Goal: Transaction & Acquisition: Download file/media

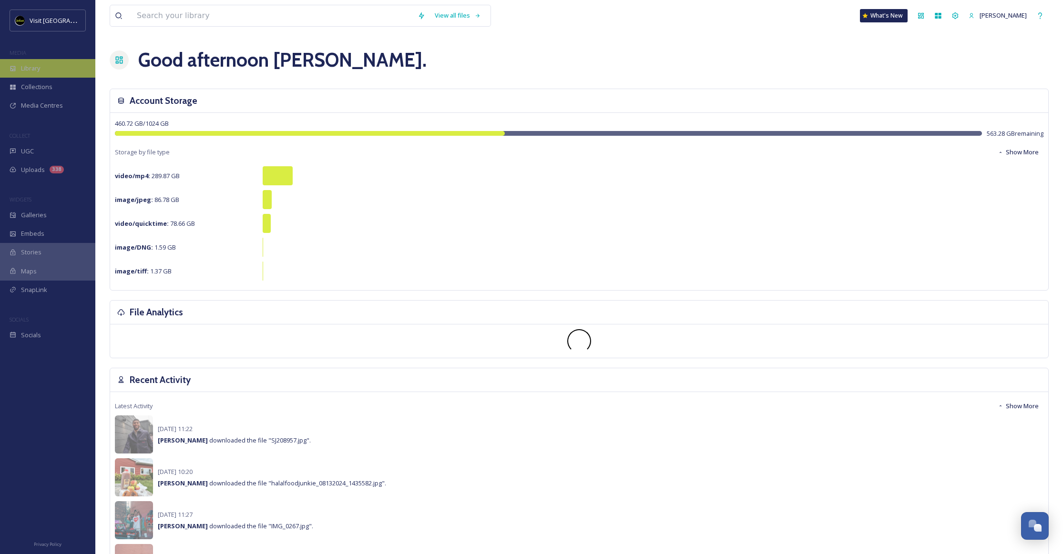
click at [35, 71] on span "Library" at bounding box center [30, 68] width 19 height 9
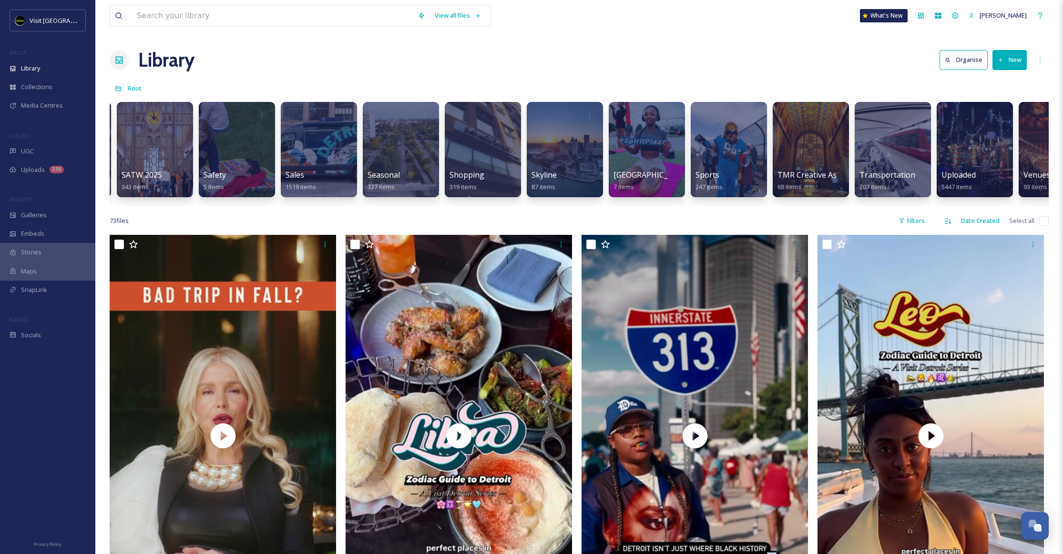
scroll to position [0, 4012]
click at [751, 153] on div at bounding box center [729, 149] width 78 height 97
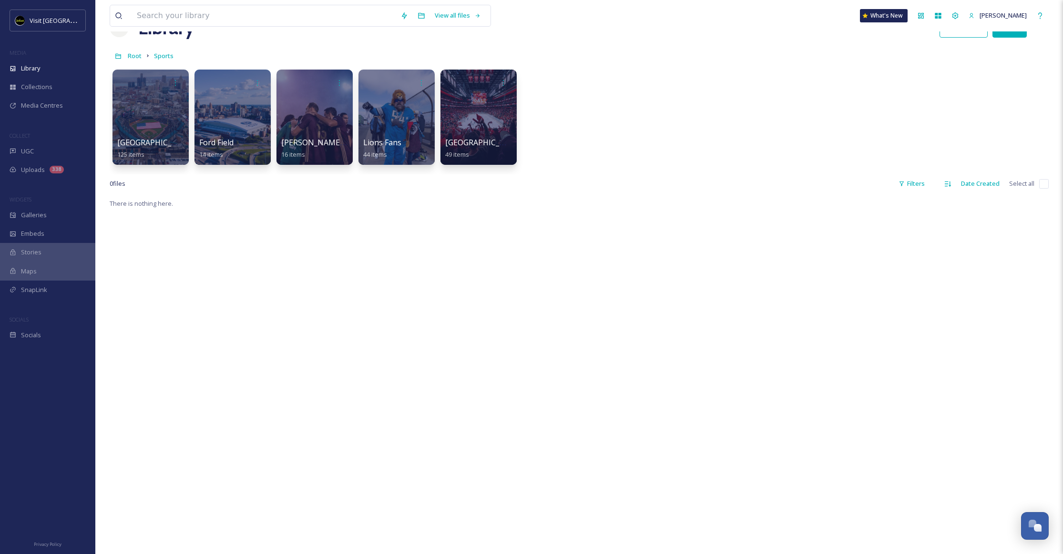
scroll to position [37, 0]
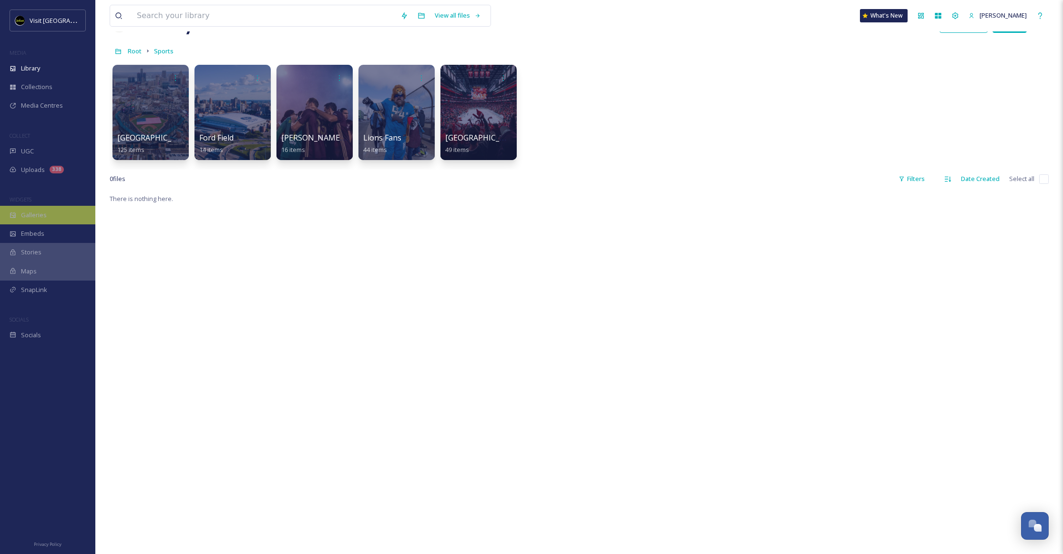
click at [39, 222] on div "Galleries" at bounding box center [47, 215] width 95 height 19
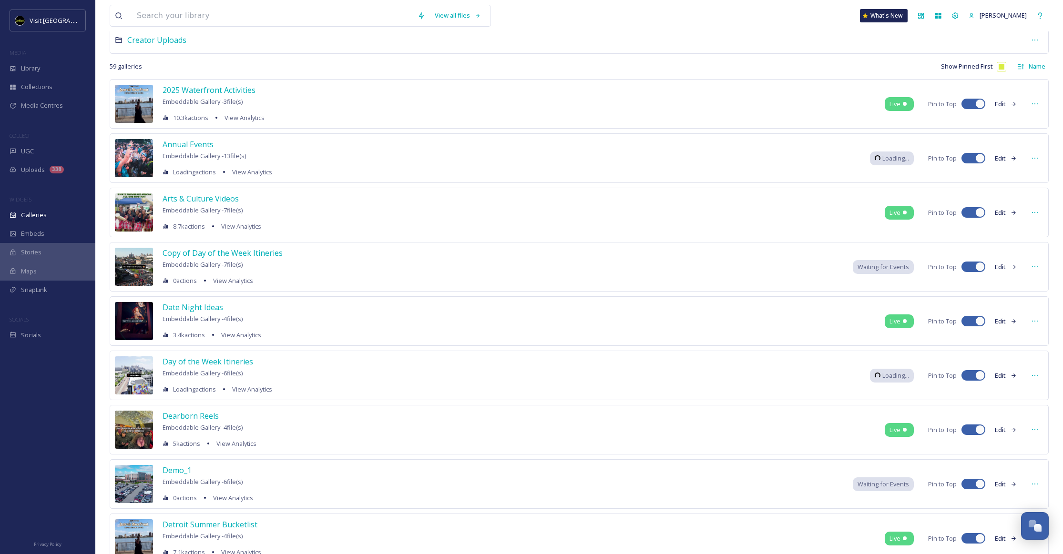
scroll to position [83, 0]
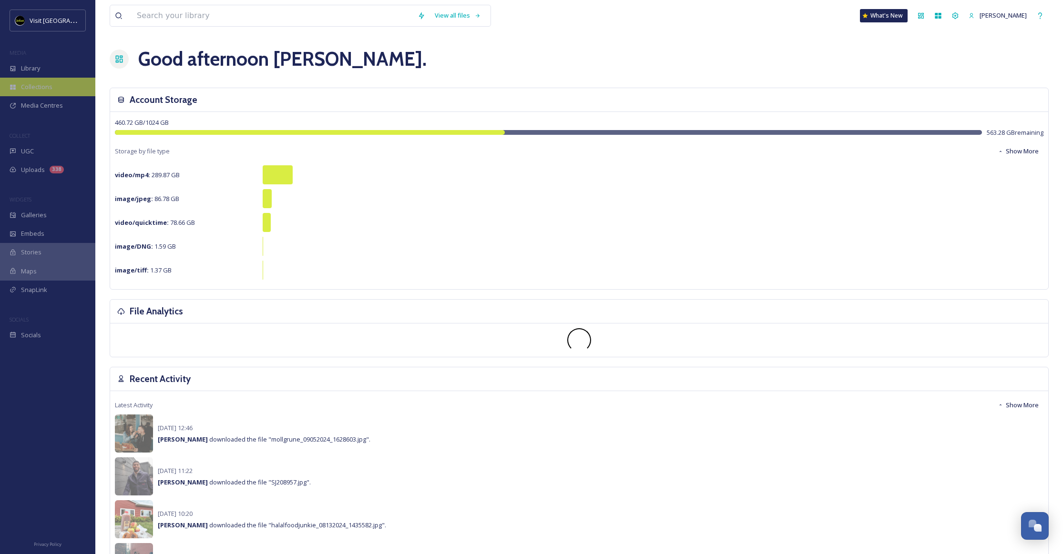
scroll to position [2, 0]
click at [30, 71] on span "Library" at bounding box center [30, 68] width 19 height 9
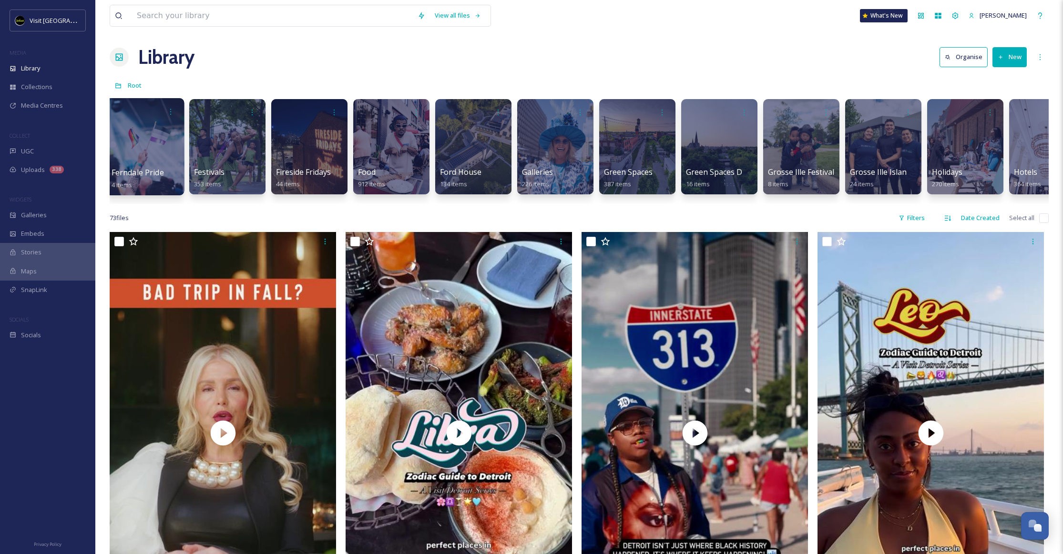
scroll to position [0, 1407]
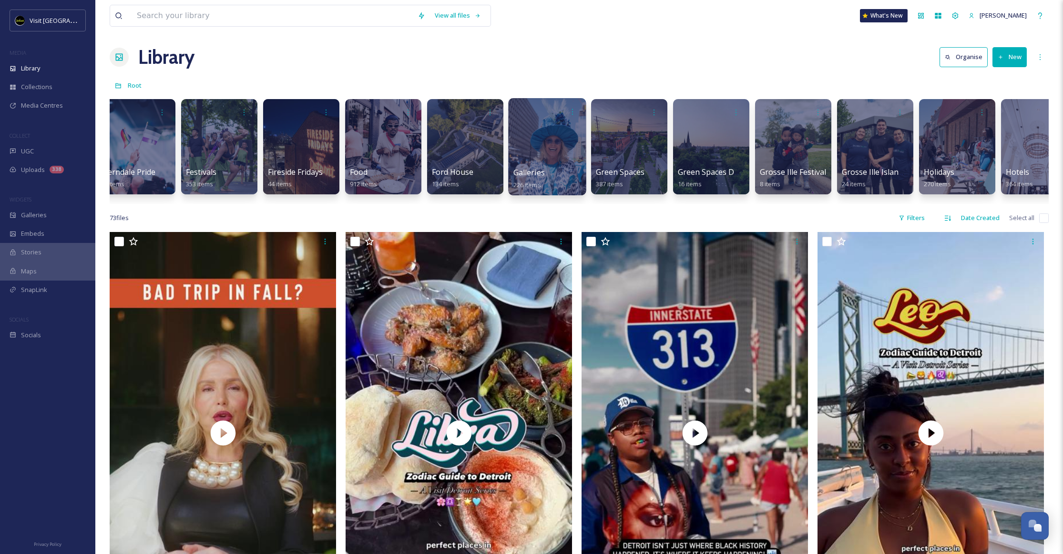
click at [568, 142] on div at bounding box center [547, 146] width 78 height 97
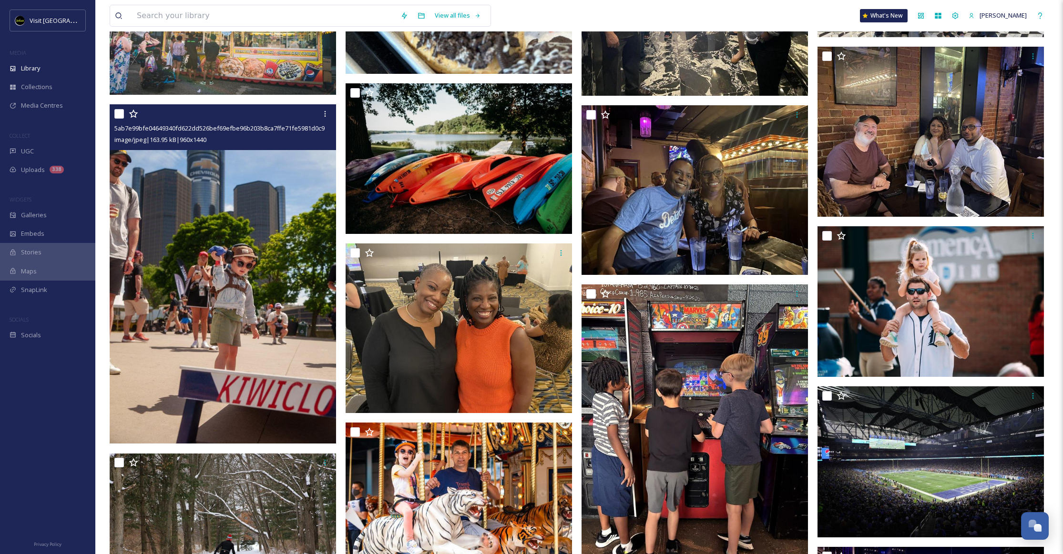
scroll to position [6311, 0]
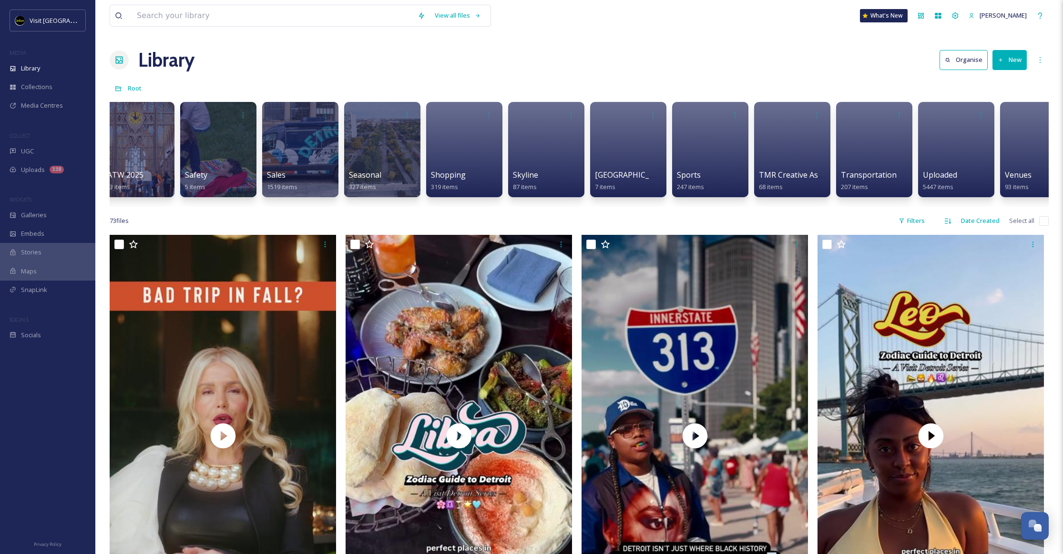
scroll to position [0, 4226]
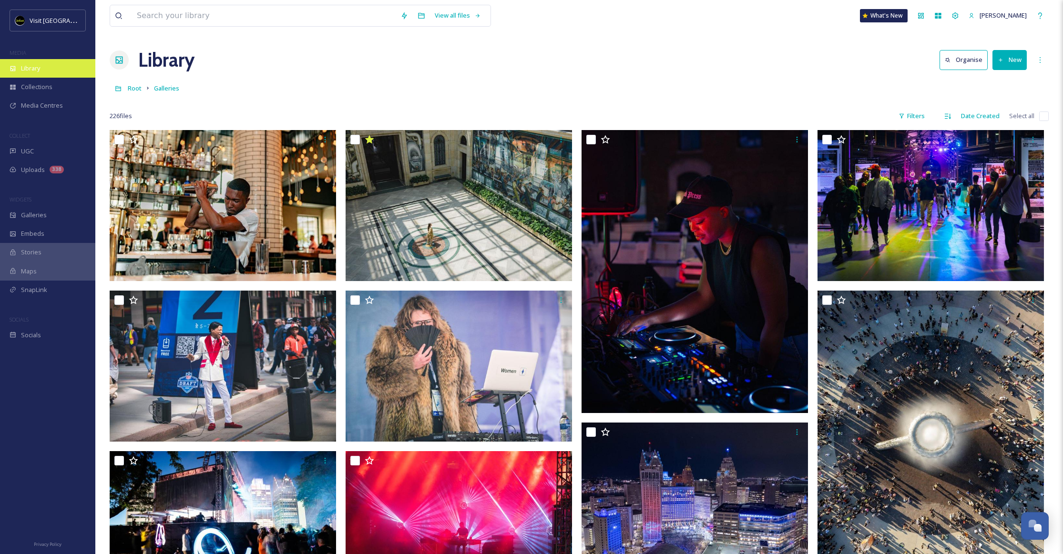
click at [21, 72] on span "Library" at bounding box center [30, 68] width 19 height 9
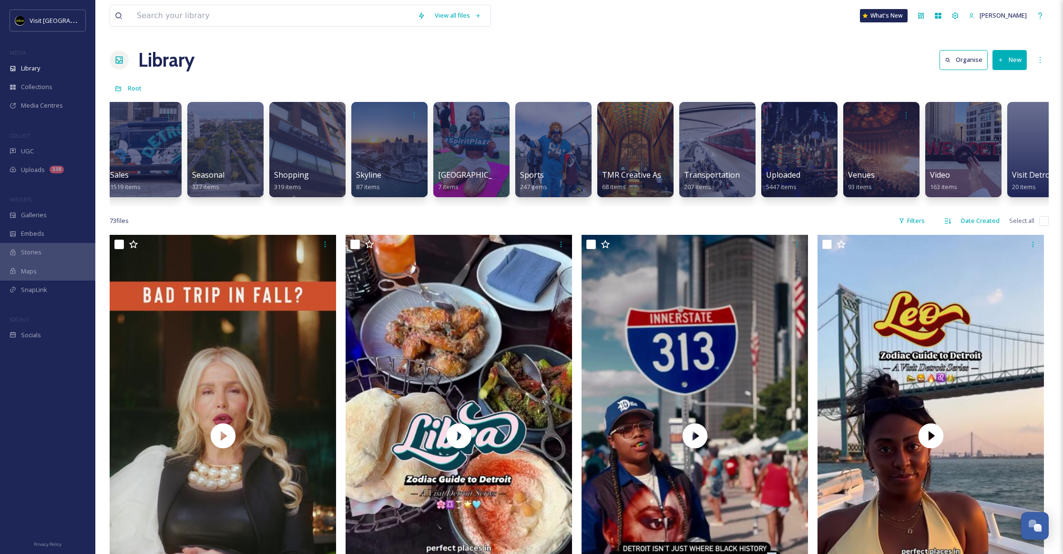
scroll to position [0, 4226]
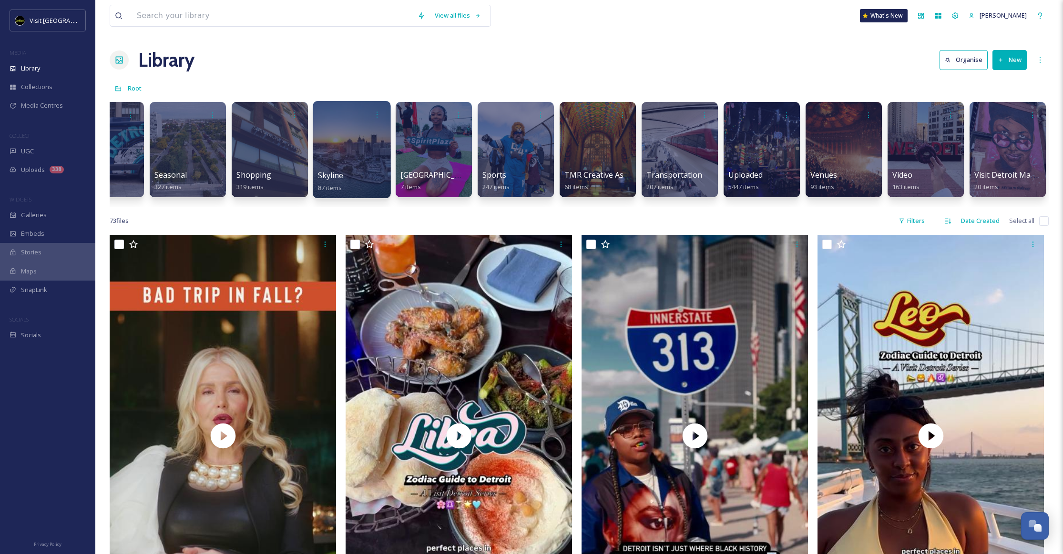
click at [369, 139] on div at bounding box center [352, 149] width 78 height 97
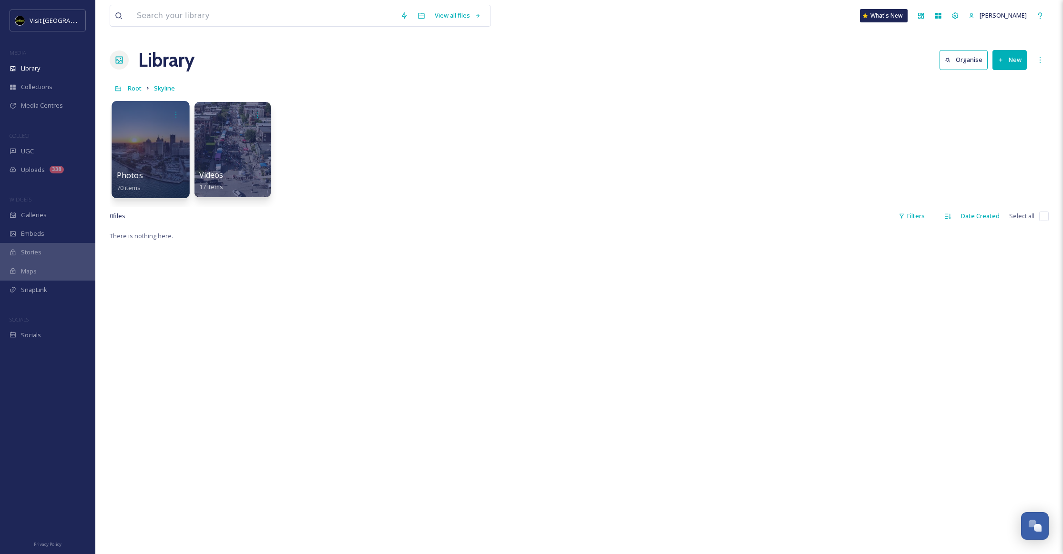
click at [153, 128] on div at bounding box center [151, 149] width 78 height 97
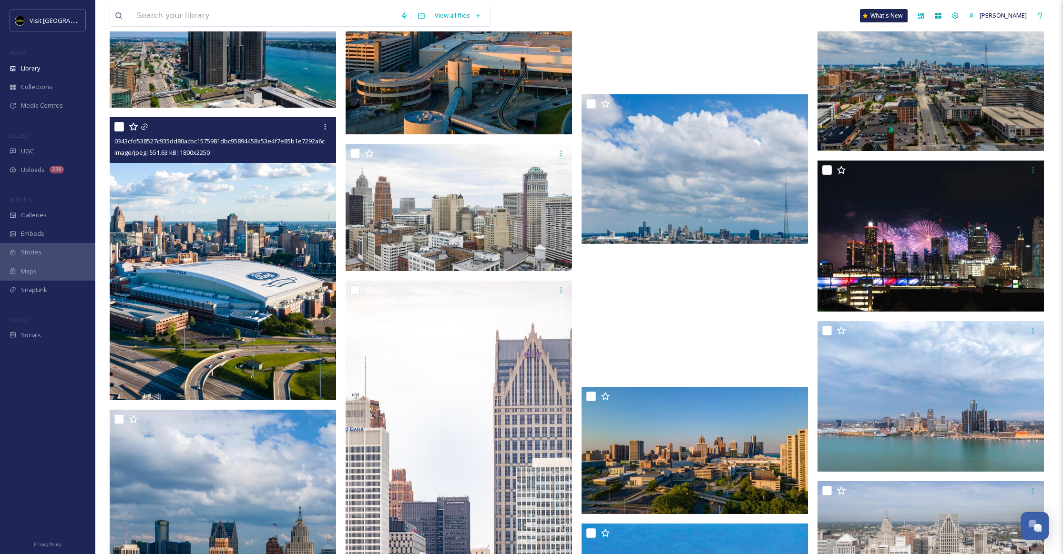
scroll to position [2246, 0]
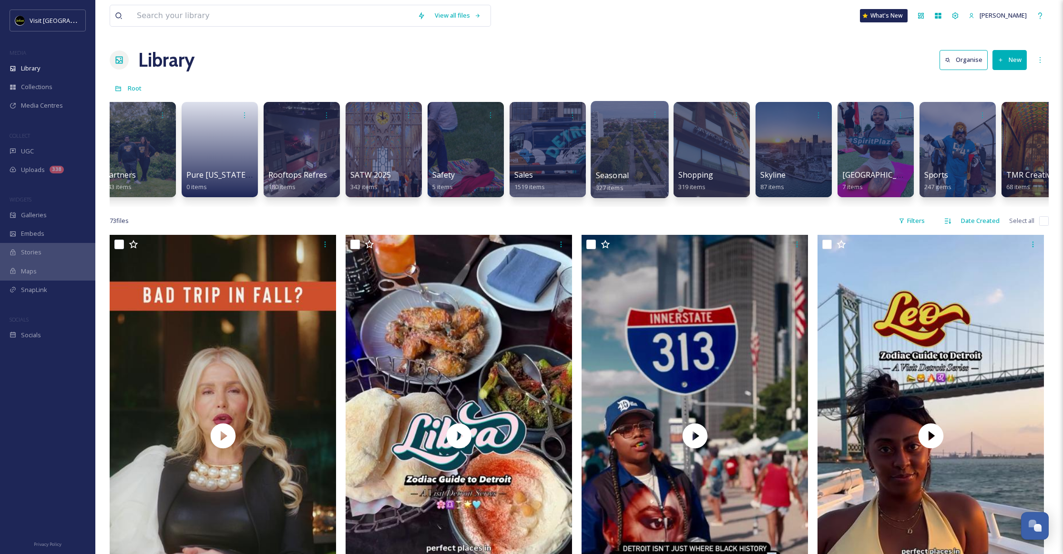
scroll to position [0, 3780]
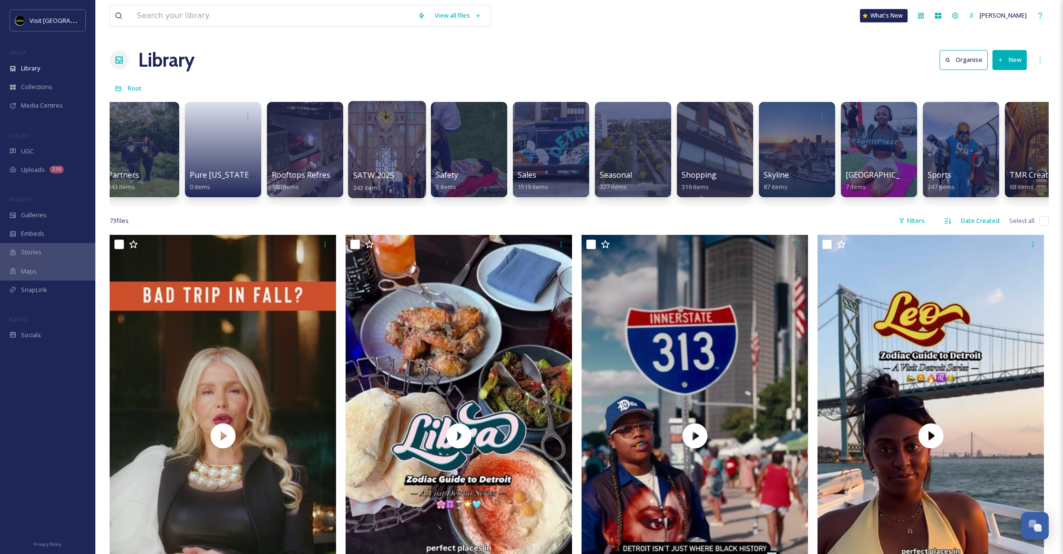
click at [403, 157] on div at bounding box center [387, 149] width 78 height 97
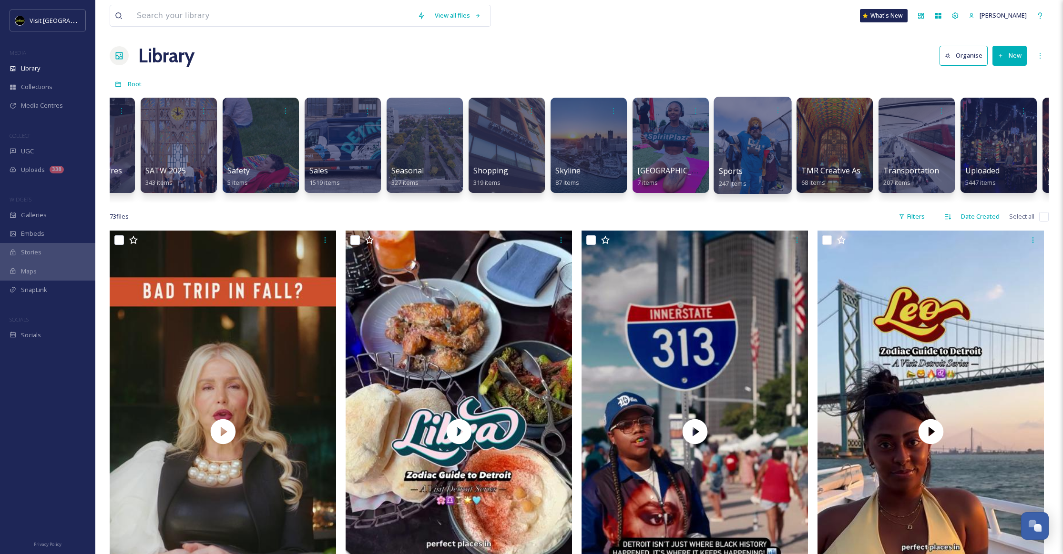
scroll to position [0, 3991]
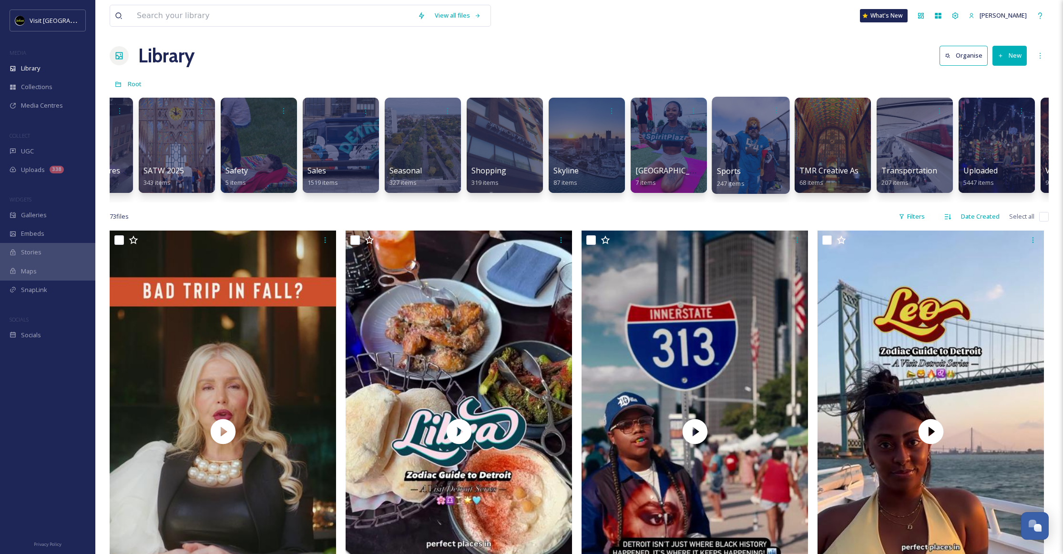
click at [733, 133] on div at bounding box center [751, 145] width 78 height 97
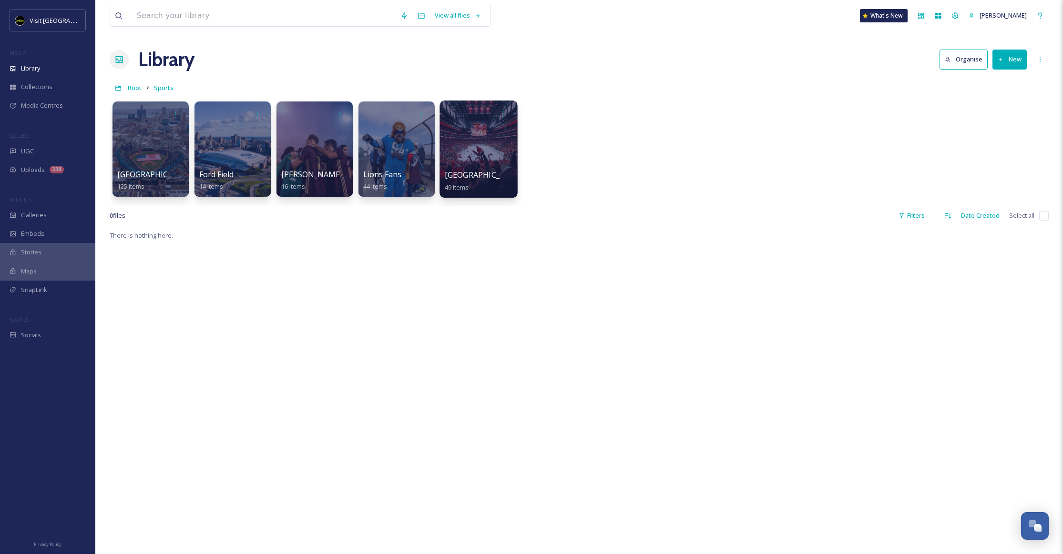
scroll to position [1, 0]
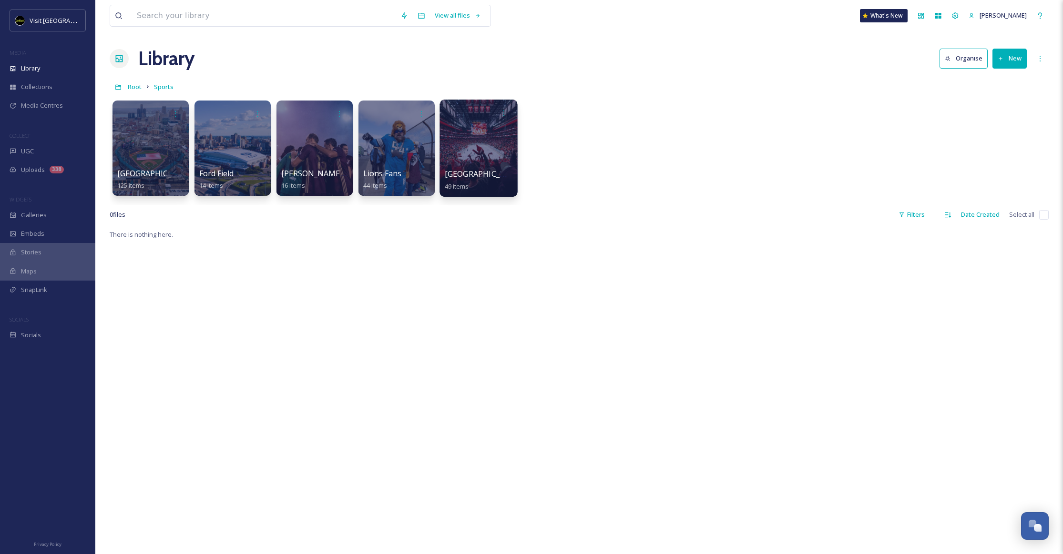
click at [472, 123] on div at bounding box center [478, 148] width 78 height 97
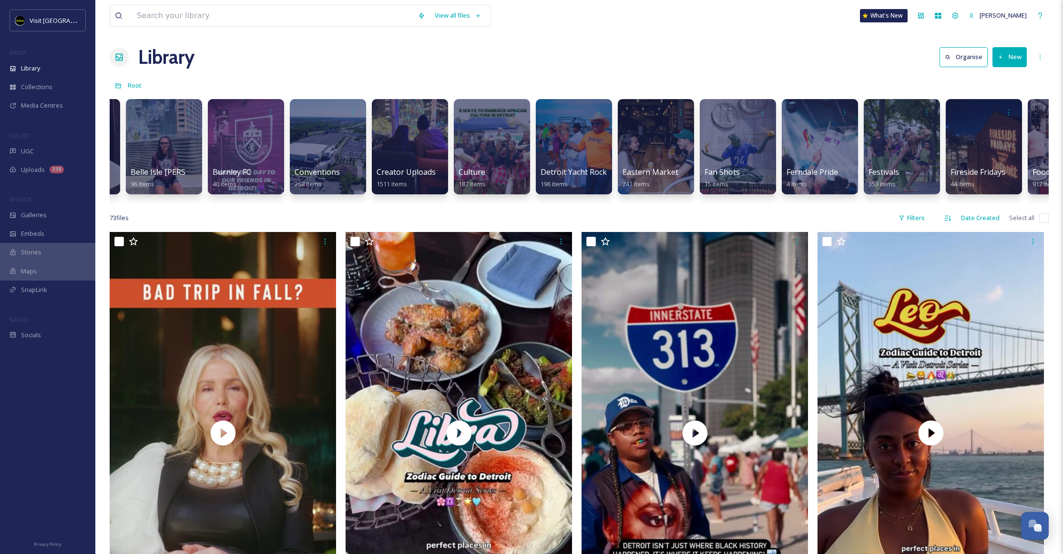
scroll to position [0, 580]
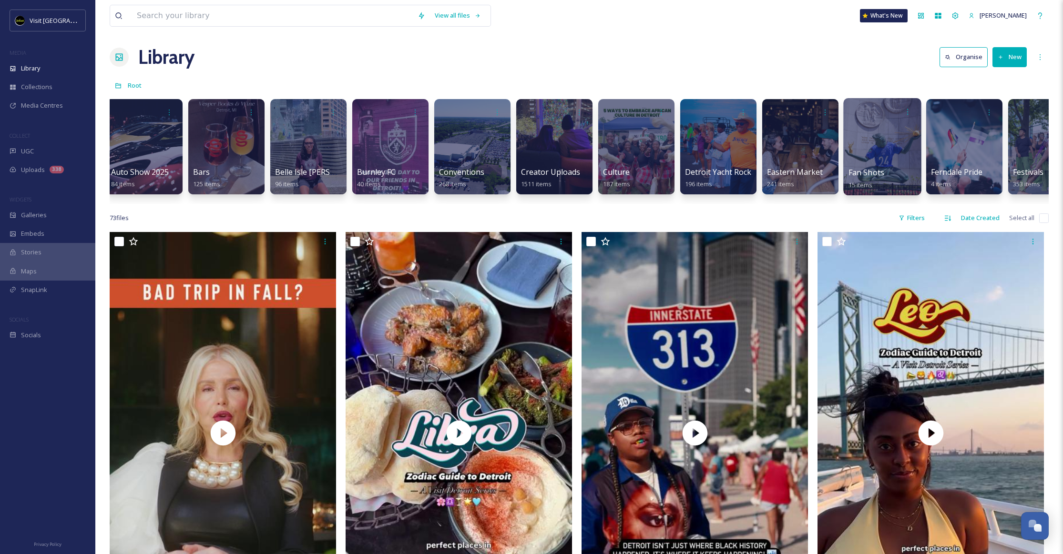
click at [879, 131] on div at bounding box center [882, 146] width 78 height 97
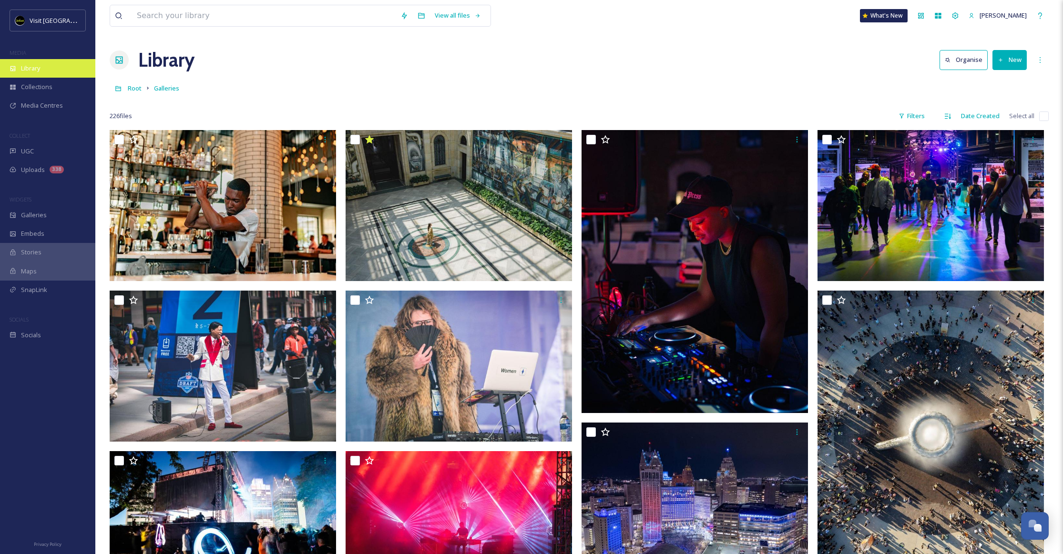
click at [48, 69] on div "Library" at bounding box center [47, 68] width 95 height 19
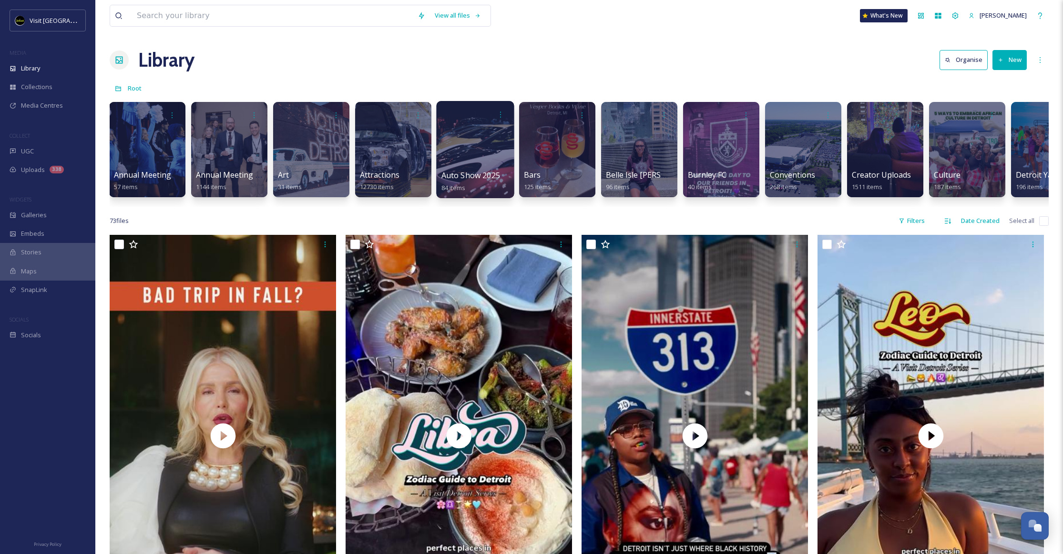
scroll to position [0, 325]
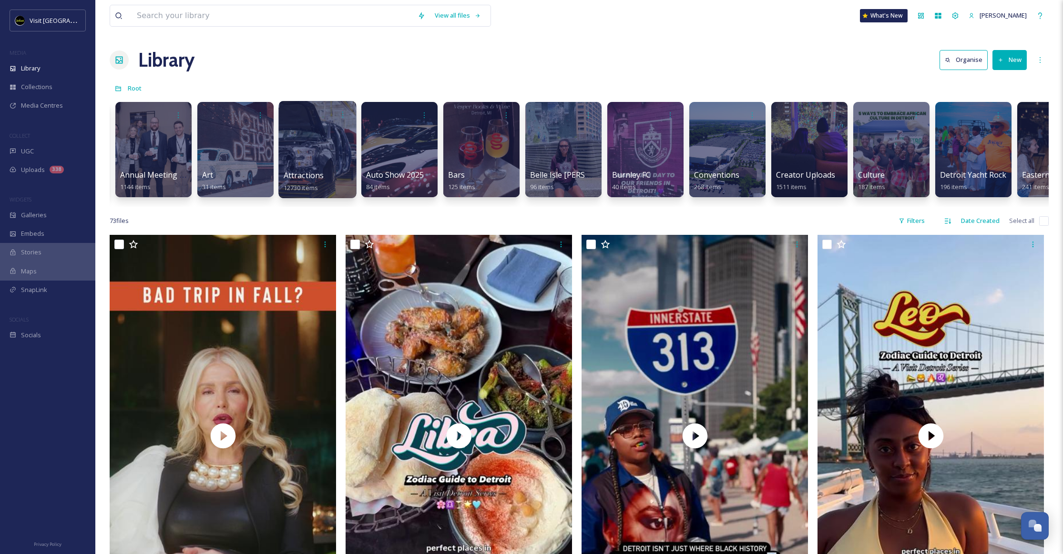
click at [328, 142] on div at bounding box center [317, 149] width 78 height 97
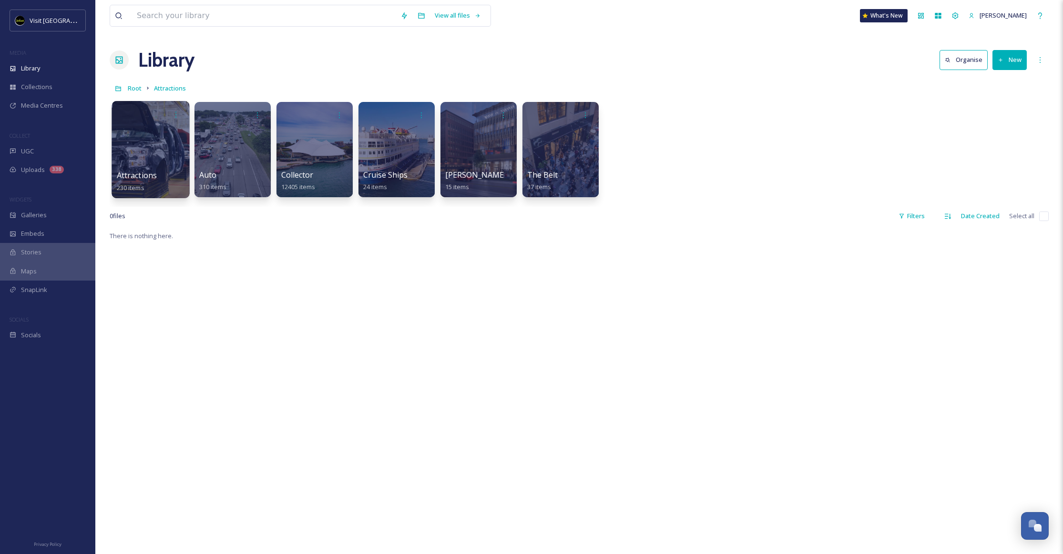
click at [130, 128] on div at bounding box center [151, 149] width 78 height 97
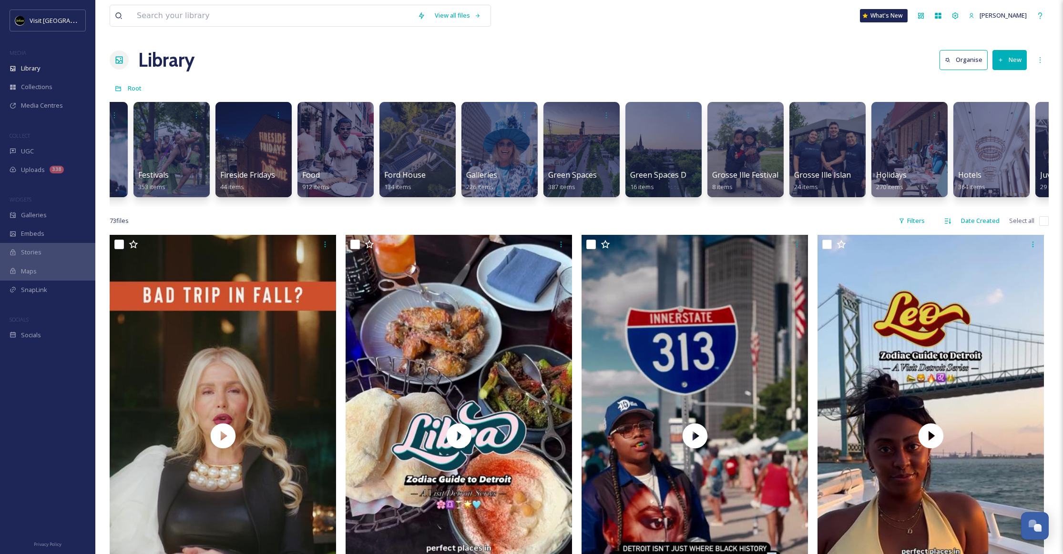
scroll to position [0, 1455]
click at [498, 137] on div at bounding box center [499, 149] width 78 height 97
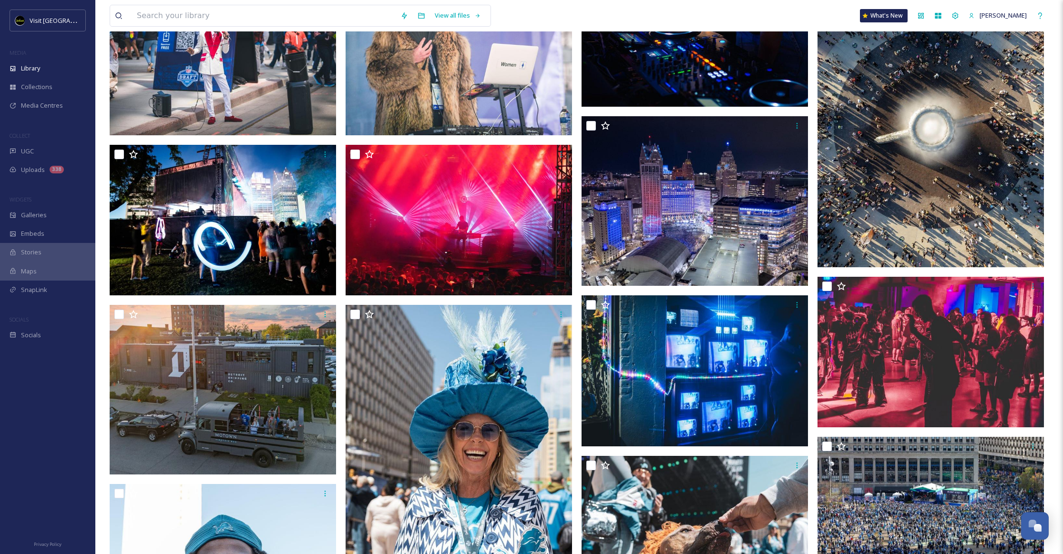
scroll to position [311, 0]
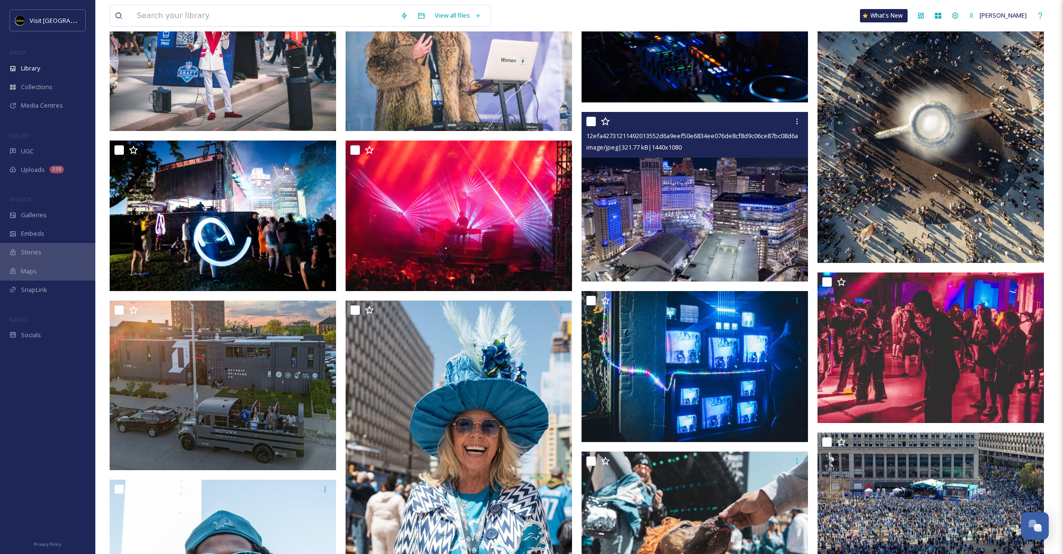
click at [723, 183] on img at bounding box center [694, 197] width 226 height 170
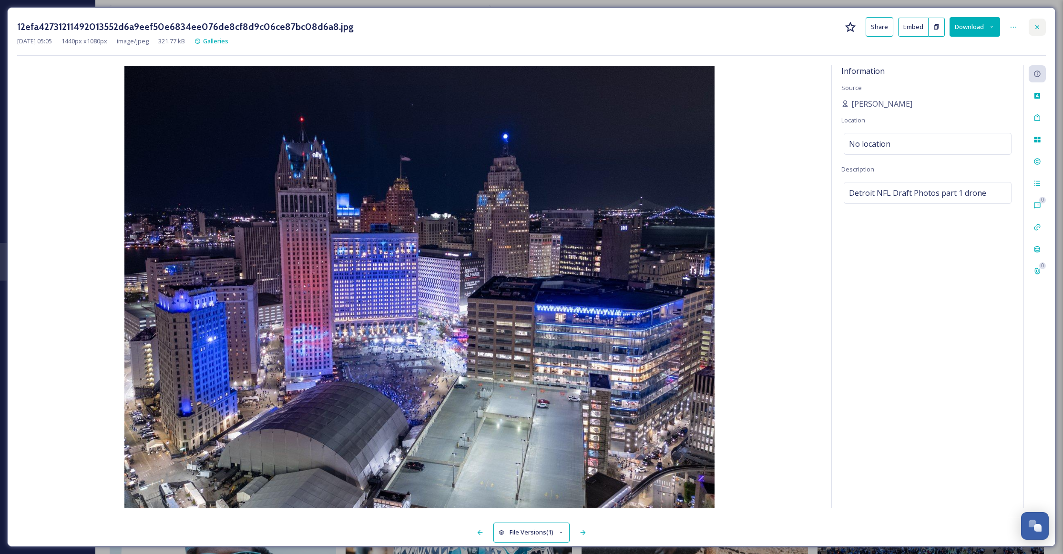
click at [1035, 27] on icon at bounding box center [1037, 27] width 8 height 8
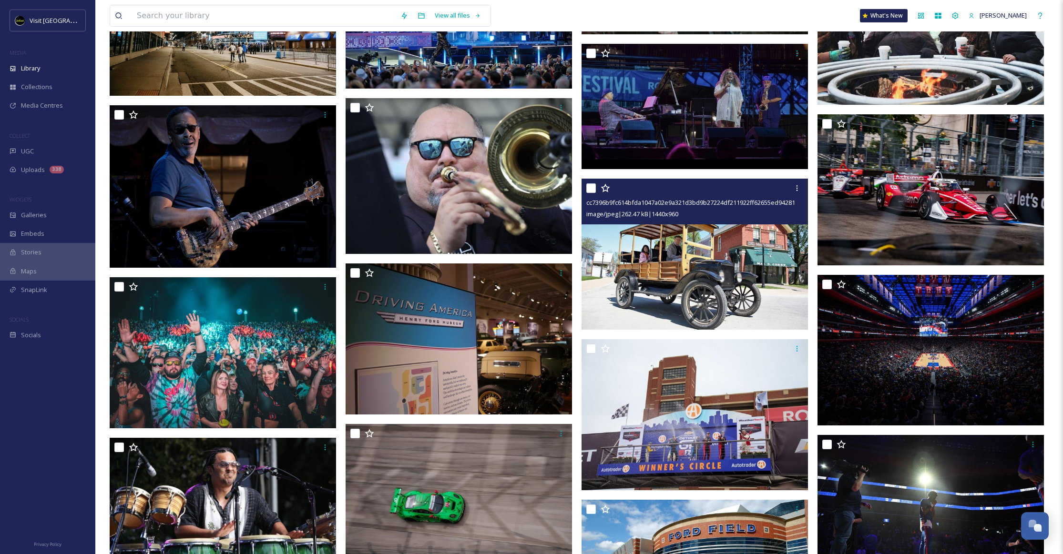
scroll to position [7798, 0]
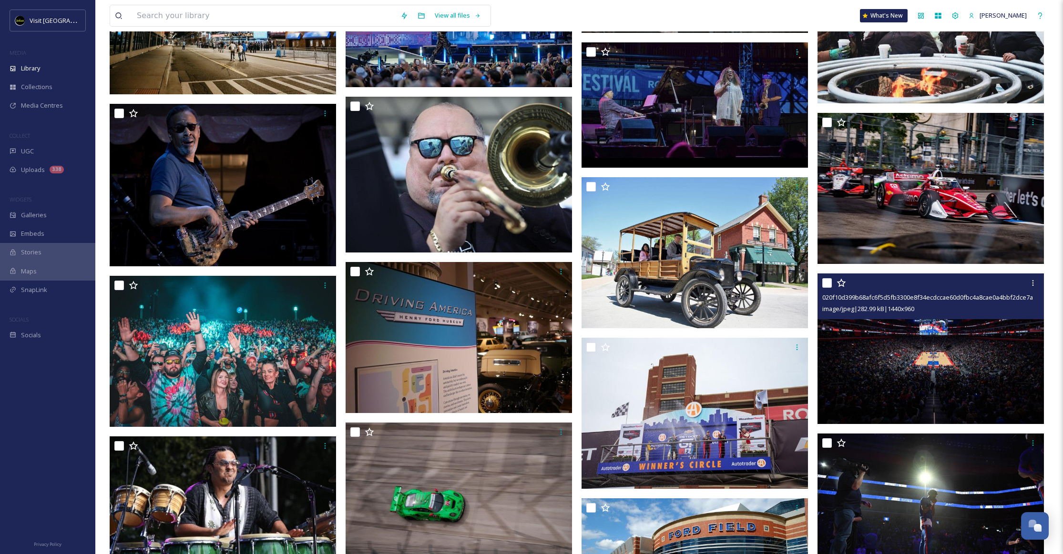
click at [894, 331] on img at bounding box center [930, 349] width 226 height 151
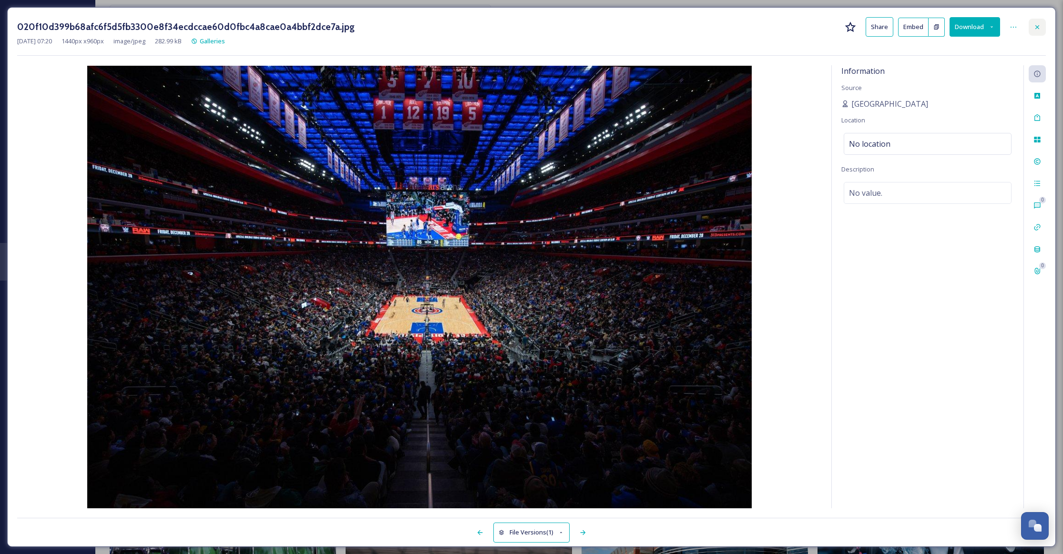
click at [1035, 27] on icon at bounding box center [1037, 27] width 8 height 8
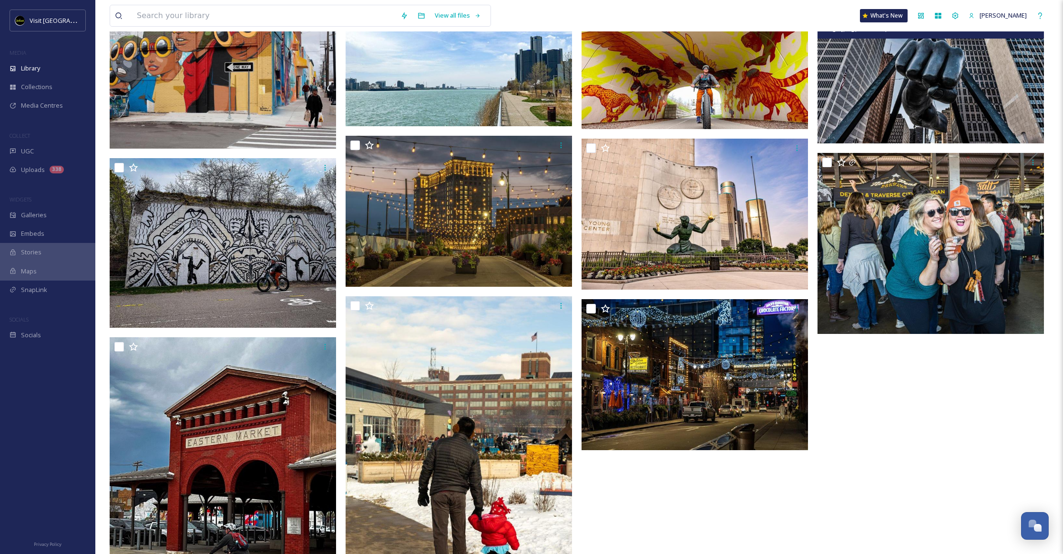
scroll to position [10126, 0]
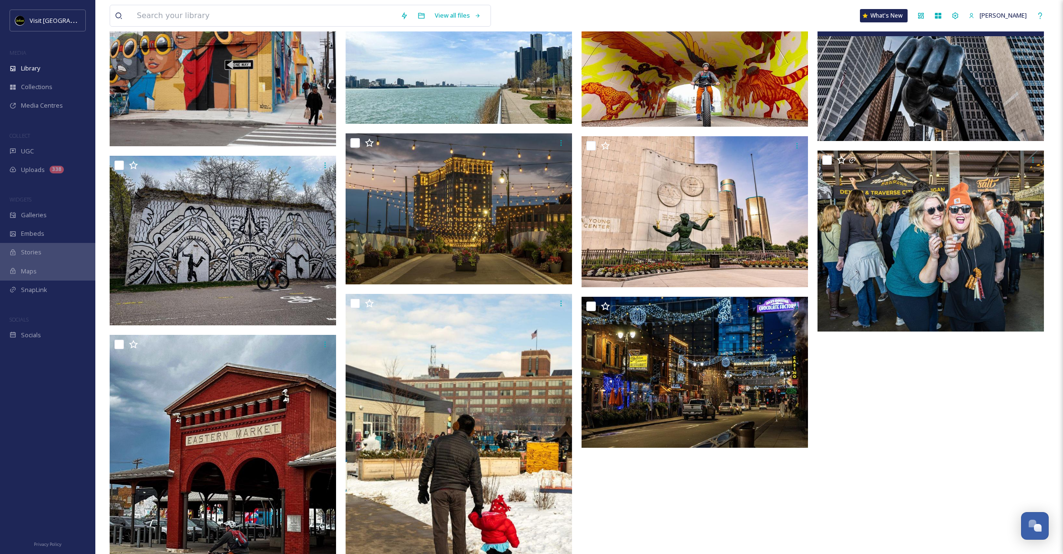
click at [945, 92] on img at bounding box center [930, 65] width 226 height 151
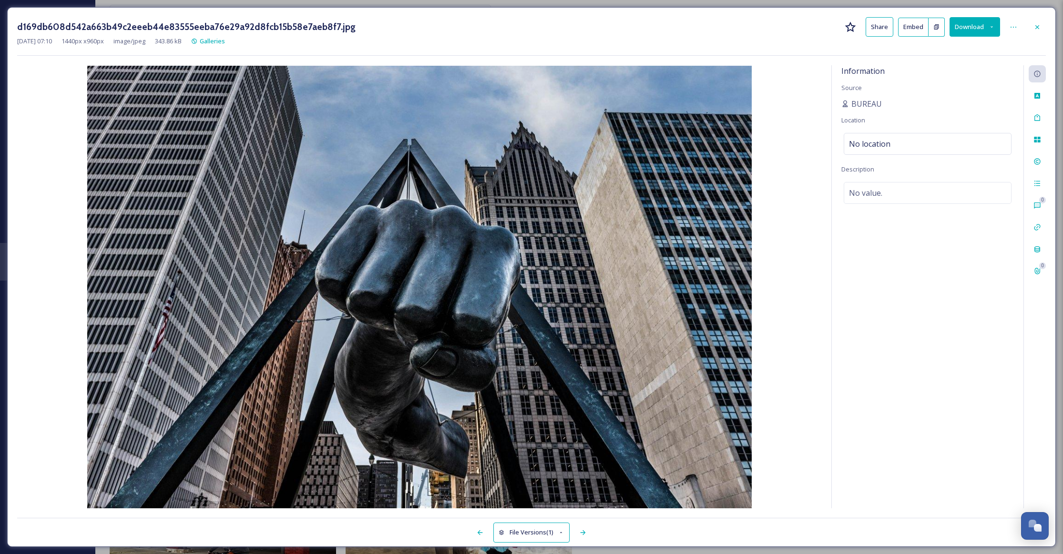
click at [968, 31] on button "Download" at bounding box center [974, 27] width 51 height 20
click at [958, 51] on span "Download Original (1440 x 960)" at bounding box center [949, 48] width 87 height 9
click at [1034, 25] on icon at bounding box center [1037, 27] width 8 height 8
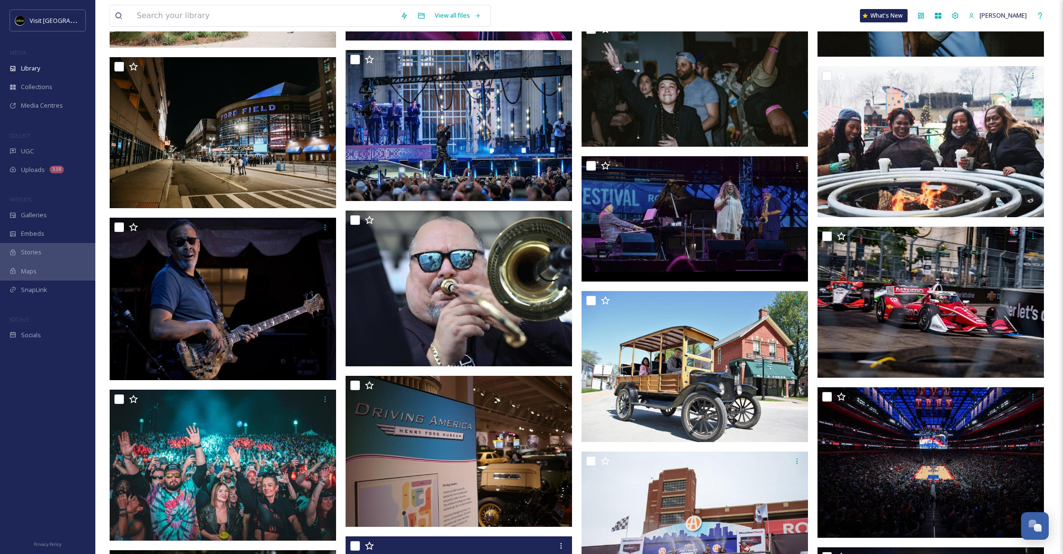
scroll to position [7675, 0]
